Goal: Transaction & Acquisition: Purchase product/service

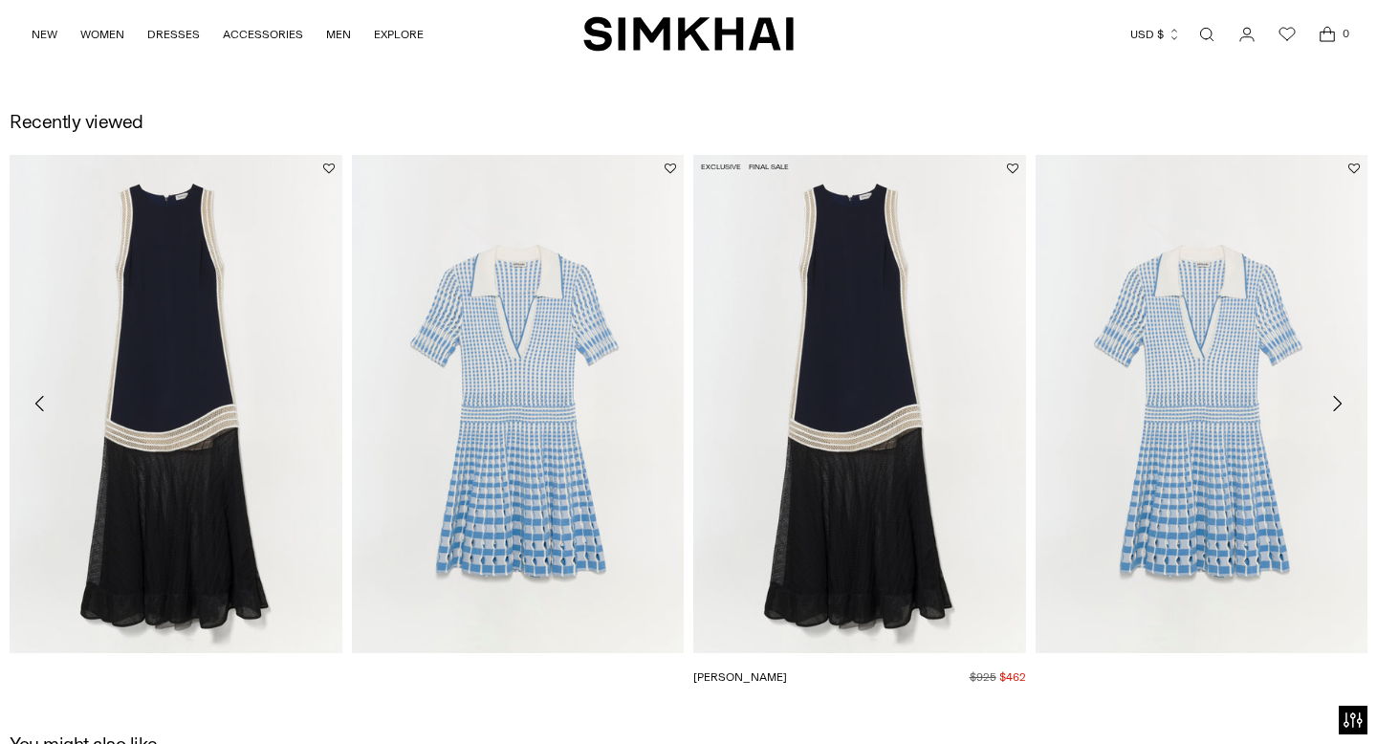
scroll to position [2757, 0]
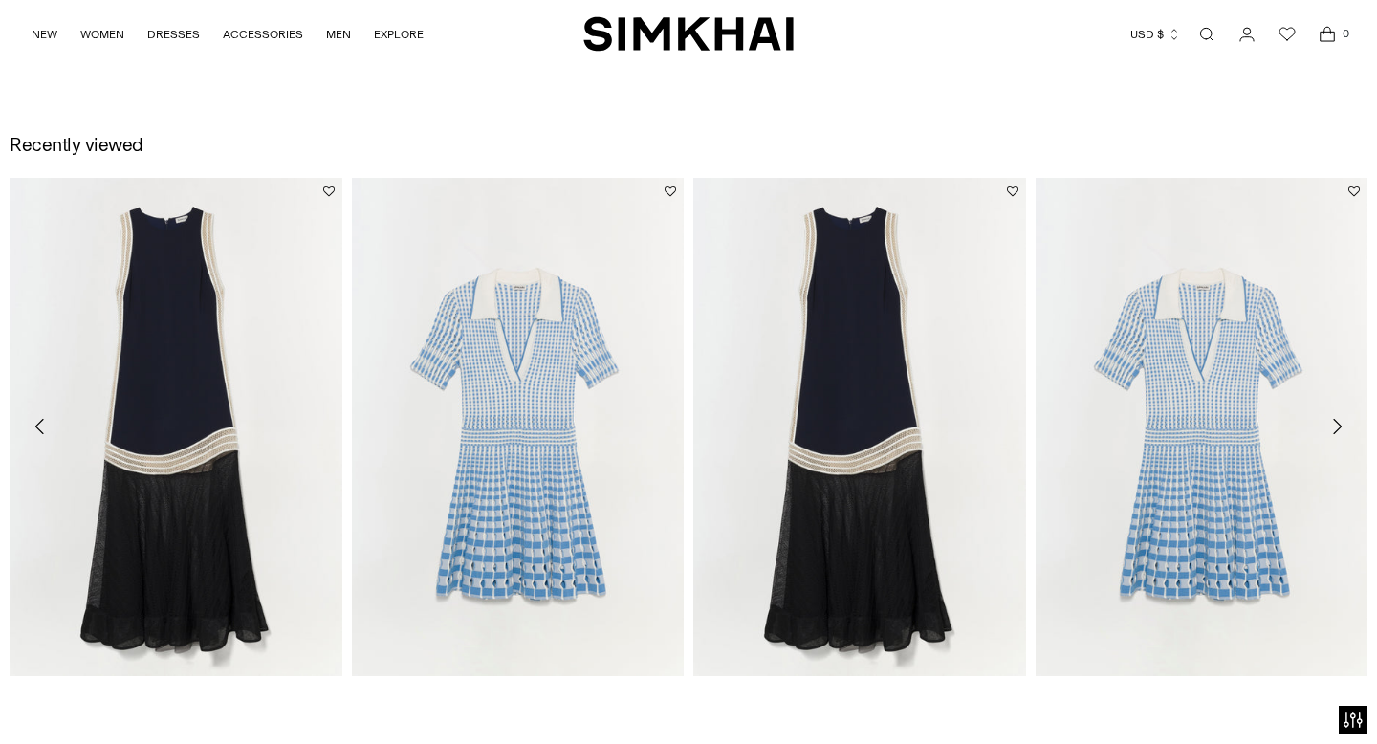
click at [1342, 429] on icon "Move to next carousel slide" at bounding box center [1337, 426] width 23 height 23
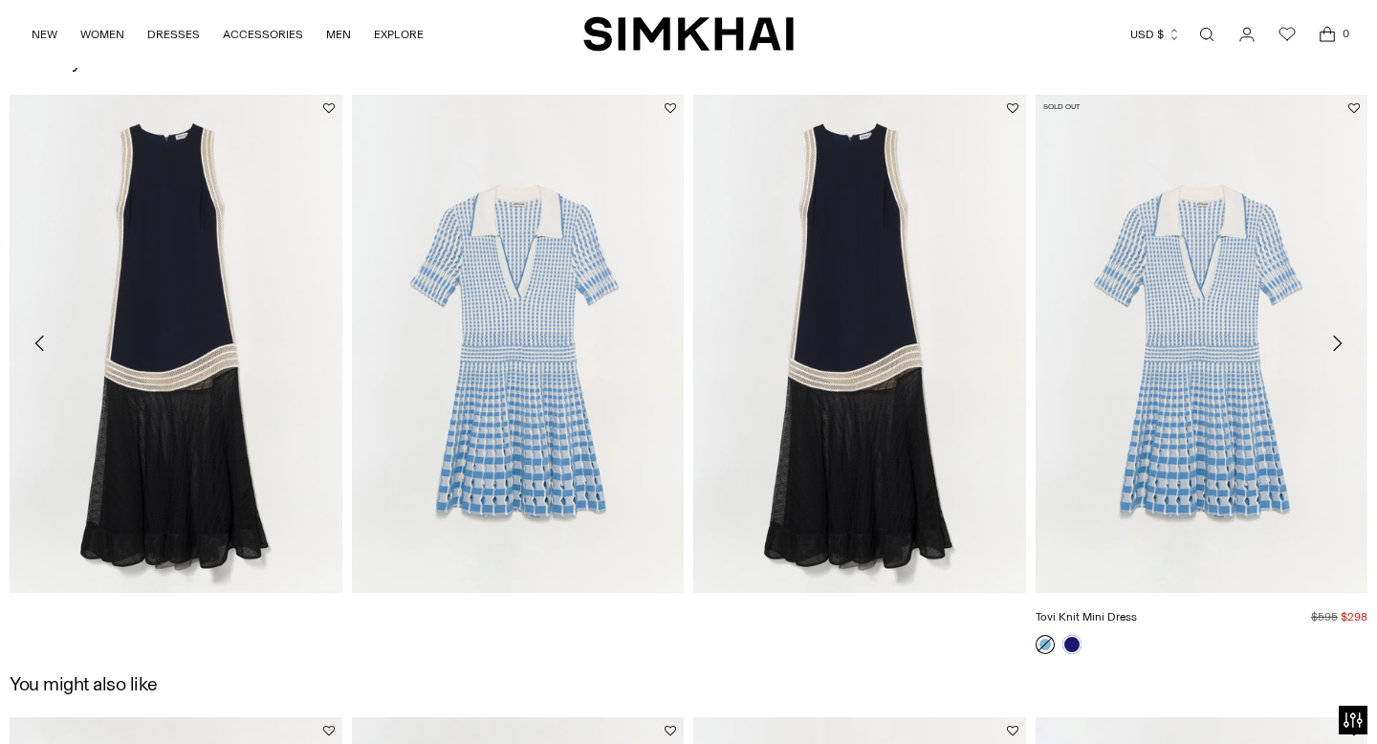
click at [1077, 624] on link "Tovi Knit Mini Dress" at bounding box center [1086, 616] width 101 height 13
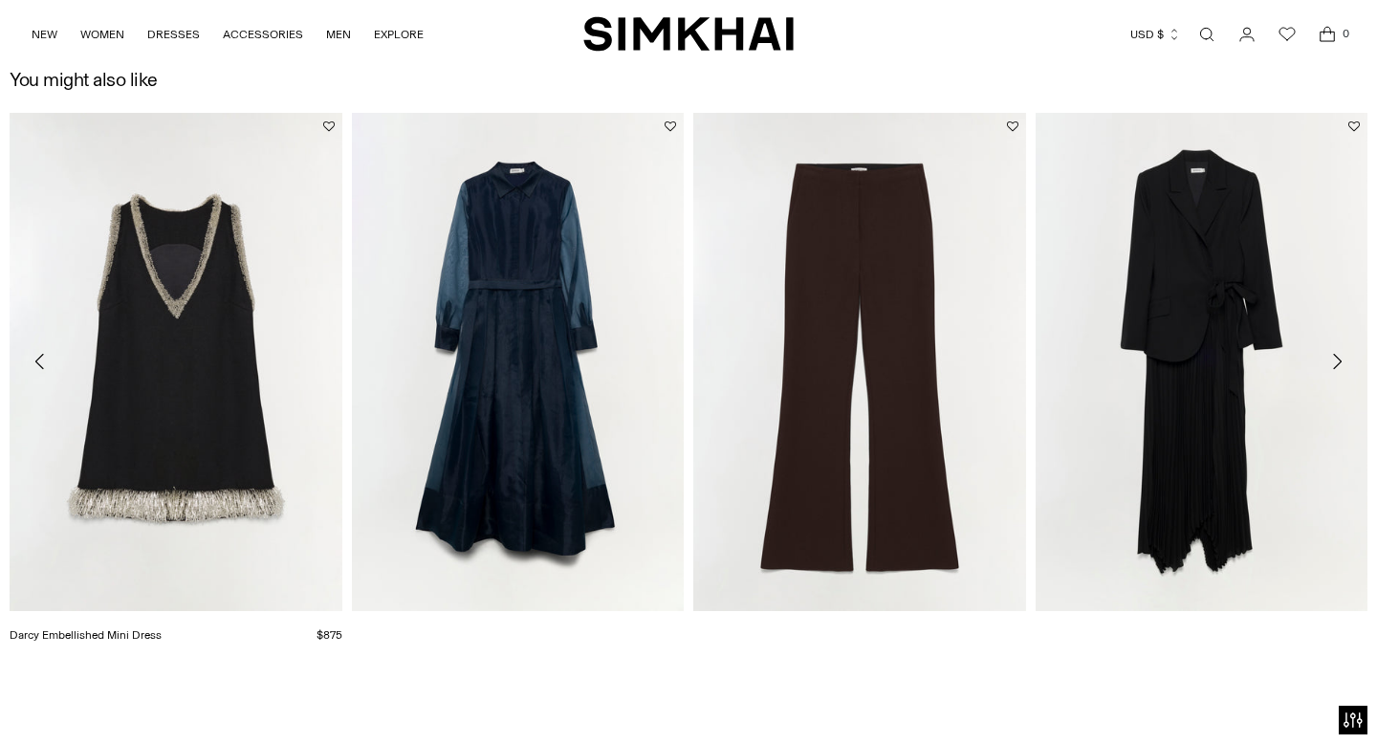
scroll to position [2805, 0]
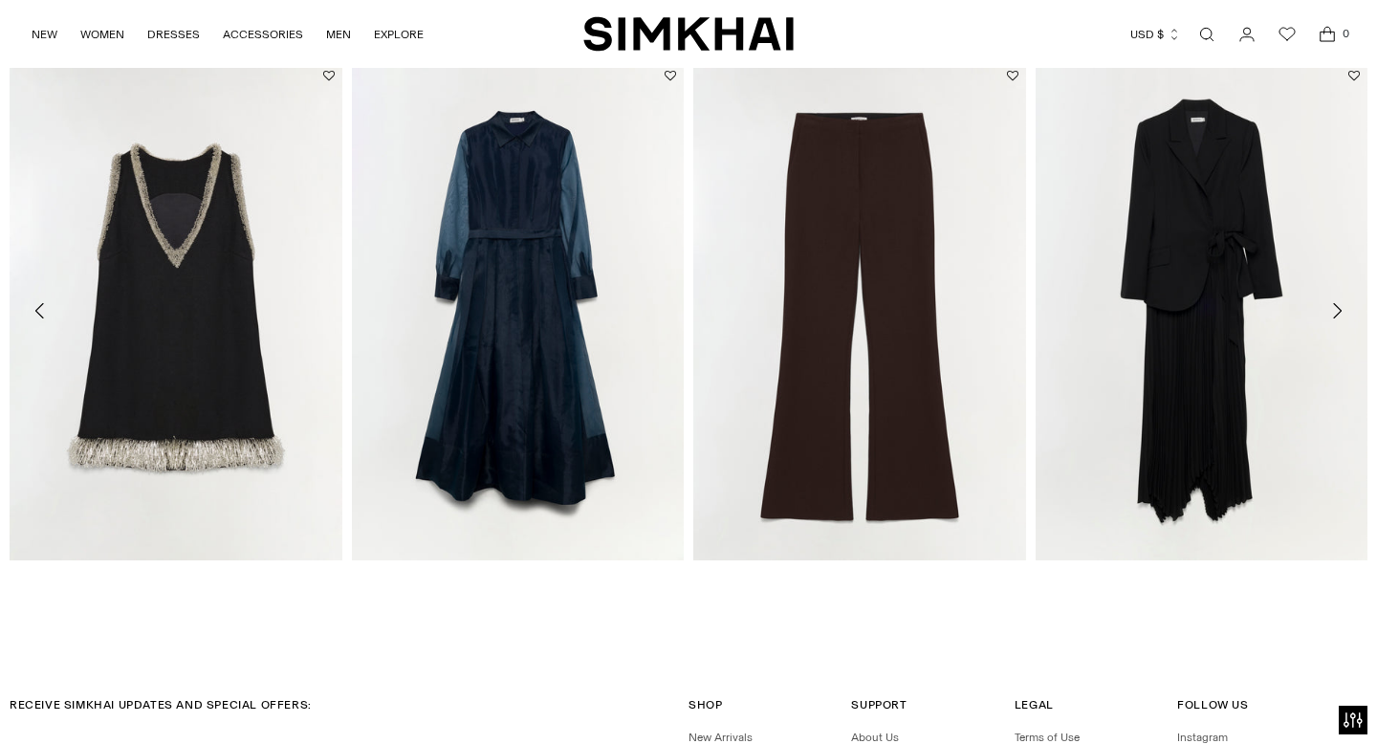
click at [1341, 311] on icon "Move to next carousel slide" at bounding box center [1337, 310] width 9 height 15
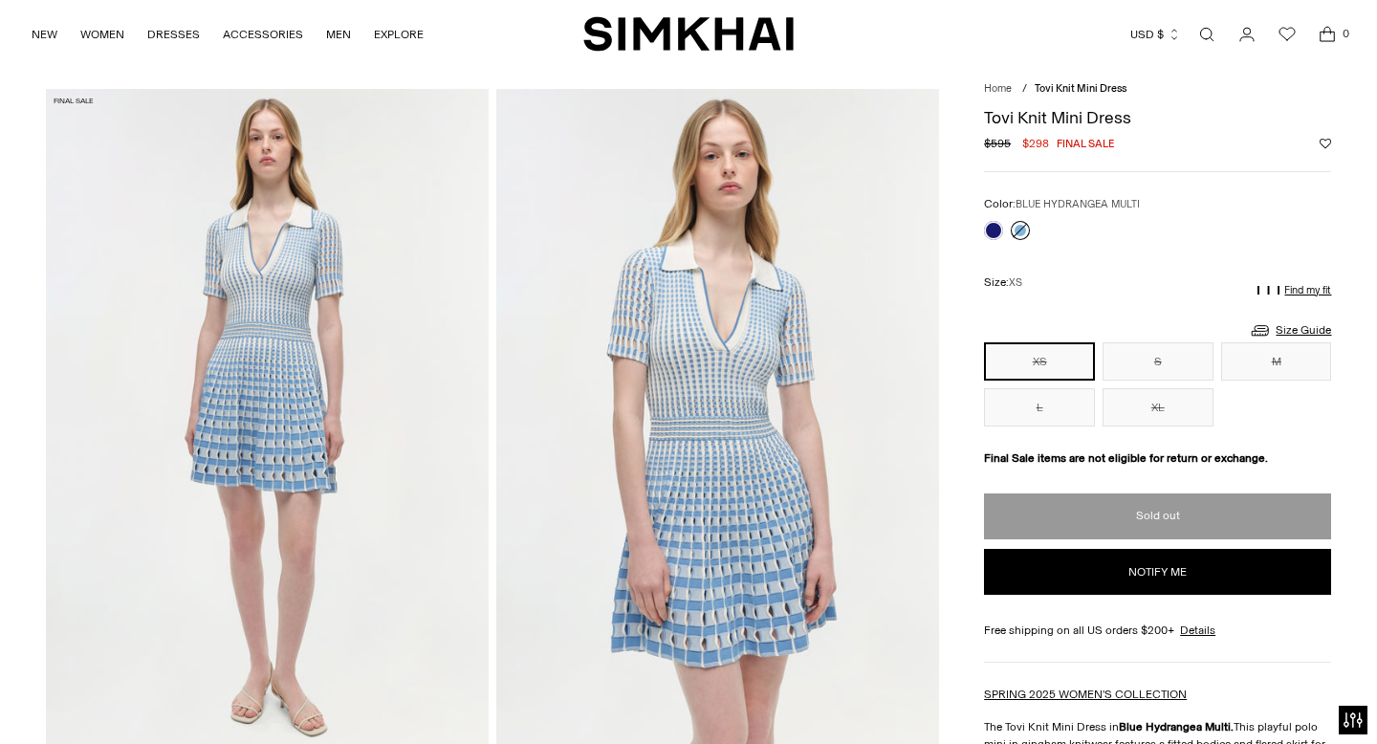
scroll to position [0, 0]
